Goal: Find specific page/section: Find specific page/section

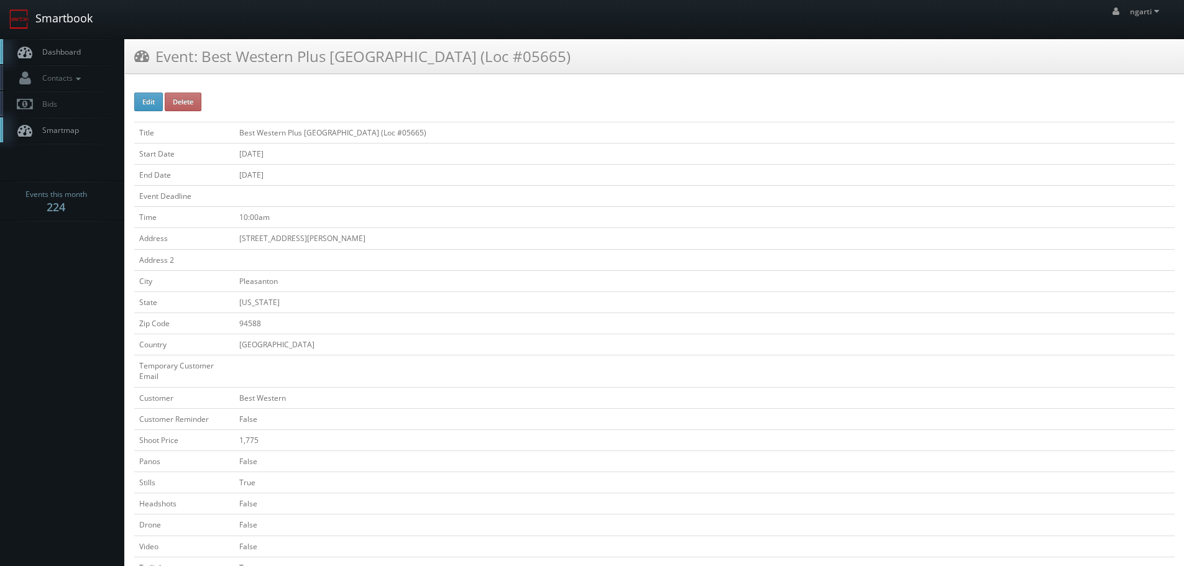
click at [71, 16] on link "Smartbook" at bounding box center [51, 19] width 102 height 39
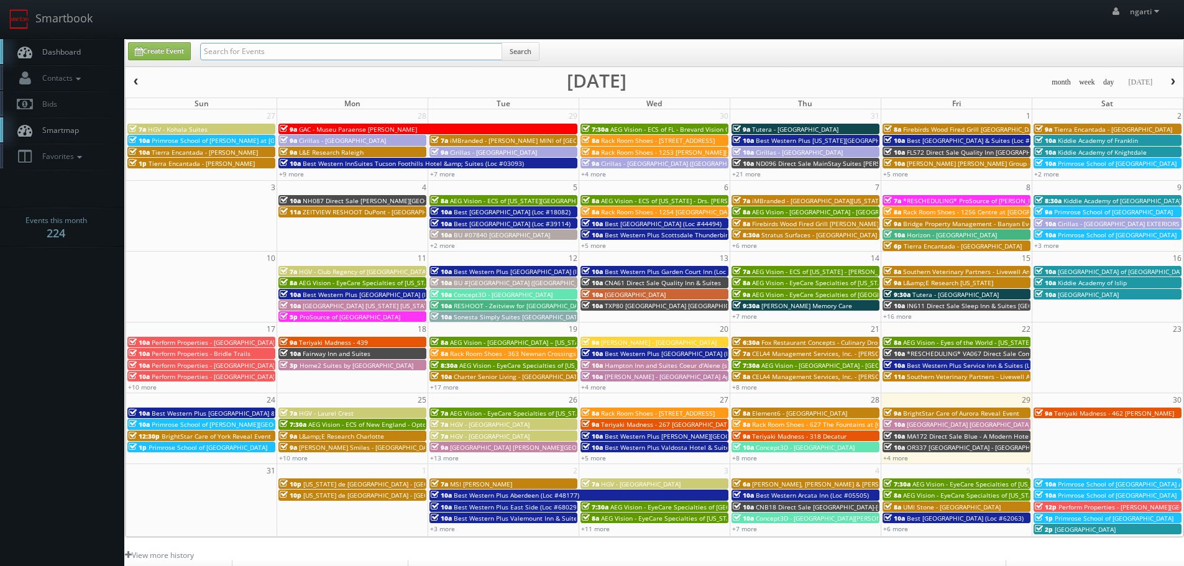
click at [246, 52] on input "text" at bounding box center [351, 51] width 302 height 17
type input "Tigard Promenade"
click at [530, 50] on button "Search" at bounding box center [521, 51] width 38 height 19
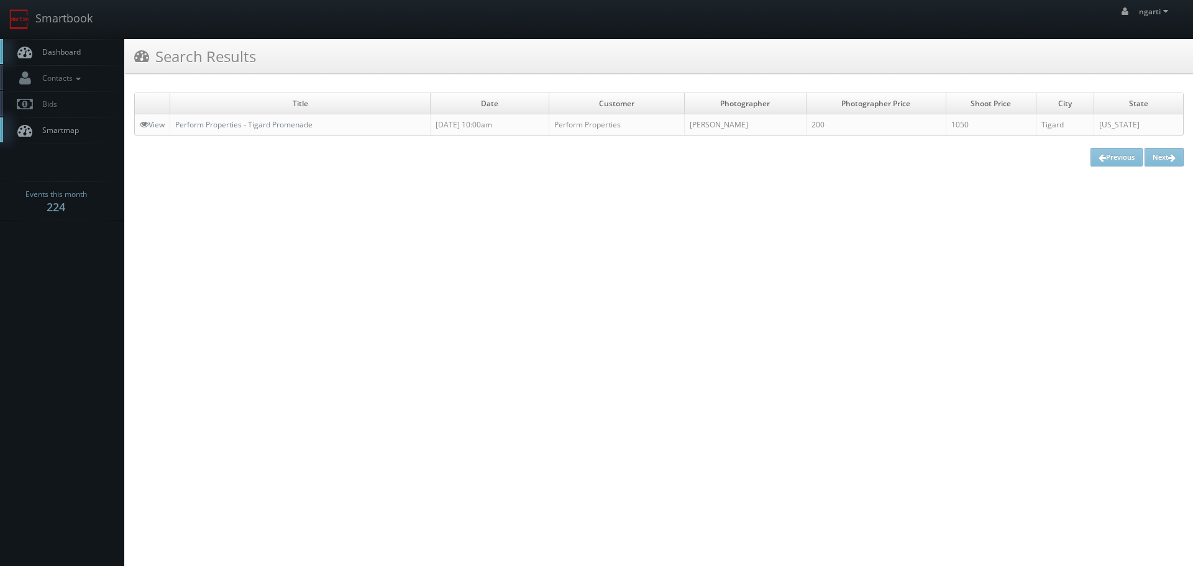
click at [275, 133] on td "Perform Properties - Tigard Promenade" at bounding box center [300, 124] width 260 height 21
click at [272, 125] on link "Perform Properties - Tigard Promenade" at bounding box center [243, 124] width 137 height 11
